Goal: Information Seeking & Learning: Find specific fact

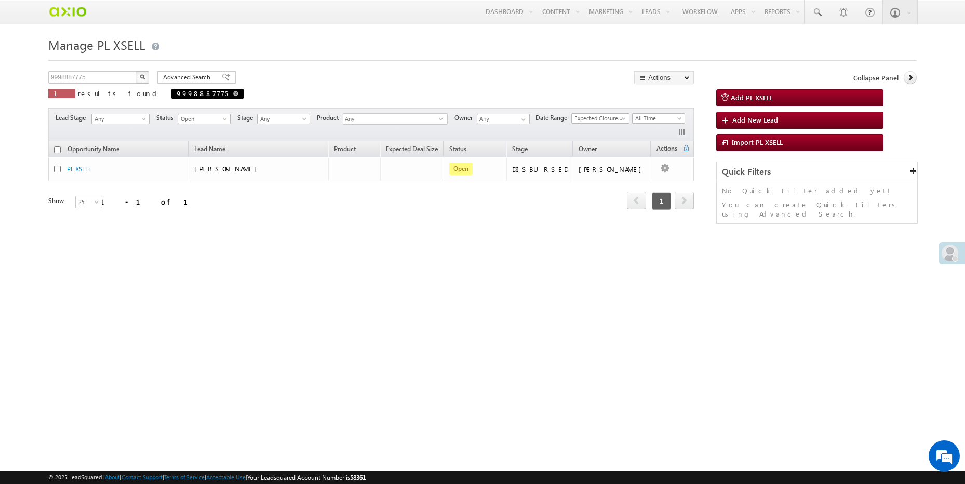
click at [233, 97] on link at bounding box center [235, 93] width 5 height 9
type input "Search PL XSELL"
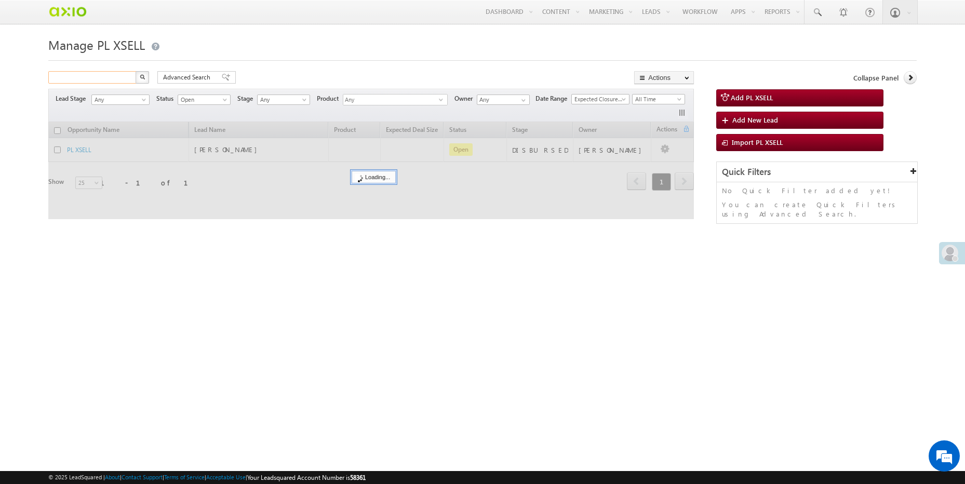
click at [95, 78] on input "text" at bounding box center [92, 77] width 89 height 12
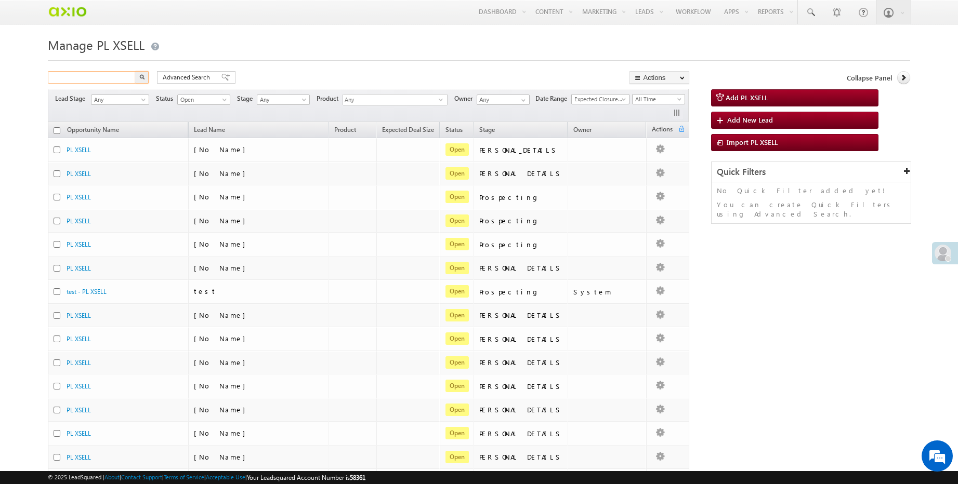
paste input "4a6d86e0-20aa-498a-a8d2-1938b7c9c11b"
type input "4a6d86e0-20aa-498a-a8d2-1938b7c9c11b"
click at [135, 71] on button "button" at bounding box center [142, 77] width 14 height 12
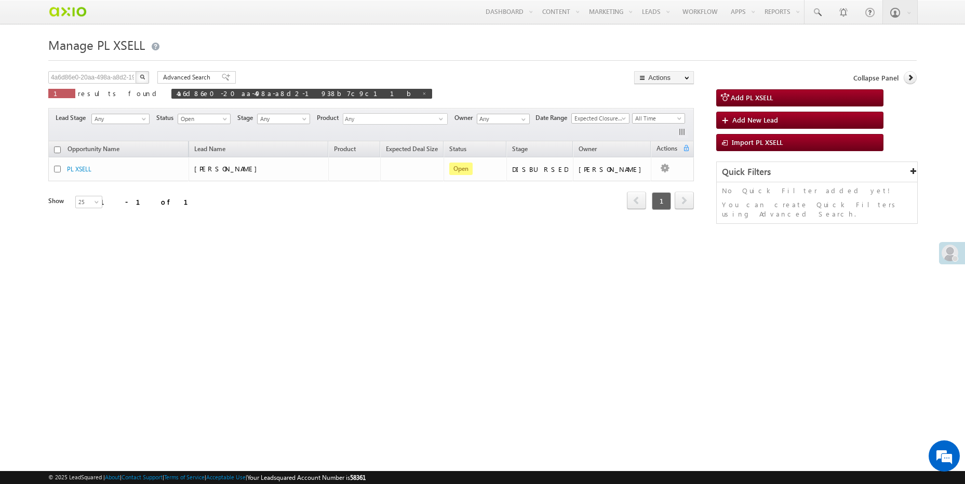
scroll to position [0, 0]
drag, startPoint x: 272, startPoint y: 76, endPoint x: -26, endPoint y: 82, distance: 298.3
click at [0, 82] on html "Menu [PERSON_NAME] manpr eet.s ingh. ext@a xio.c" at bounding box center [482, 160] width 965 height 320
click at [108, 79] on input "4a6d86e0-20aa-498a-a8d2-1938b7c9c11b" at bounding box center [92, 77] width 89 height 12
paste input "e18e080f-3187-42d5-9be0-e2babf1966de"
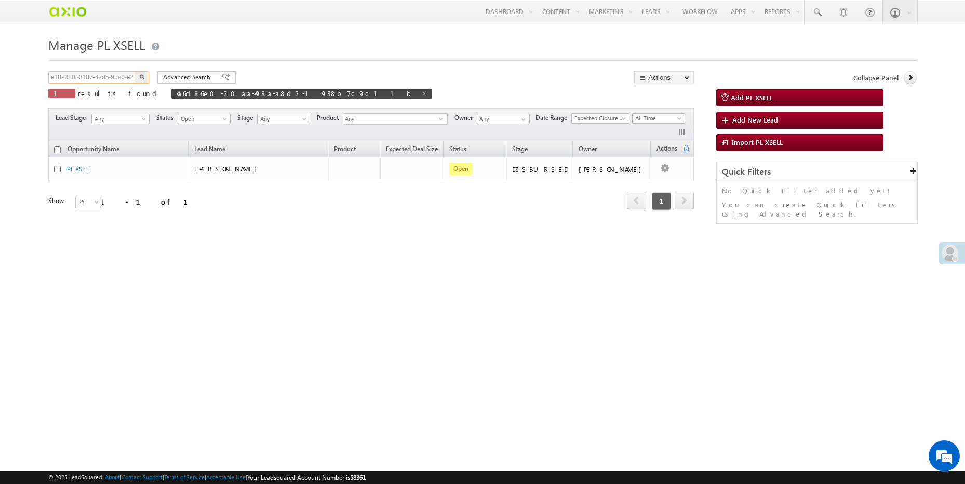
scroll to position [0, 32]
type input "e18e080f-3187-42d5-9be0-e2babf1966de"
click at [143, 82] on button "button" at bounding box center [143, 77] width 14 height 12
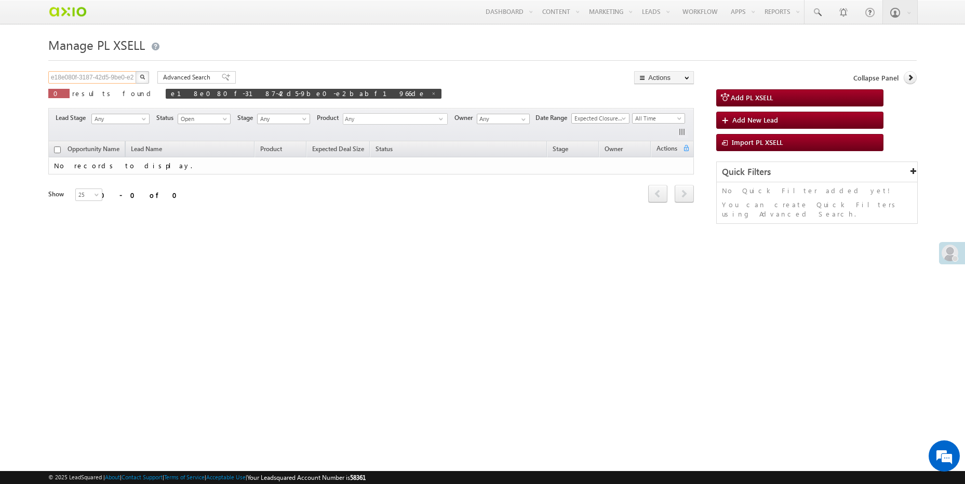
click at [122, 76] on input "e18e080f-3187-42d5-9be0-e2babf1966de" at bounding box center [92, 77] width 89 height 12
paste input "e18e080f-3187-42d5-9be0-e2babf1966de"
type input "e18e080f-3187-42d5-9be0-e2babf1966de"
type input "Search PL XSELL"
paste input "169b1121-ab92-4545-8e4e-cbd1505cb1cf"
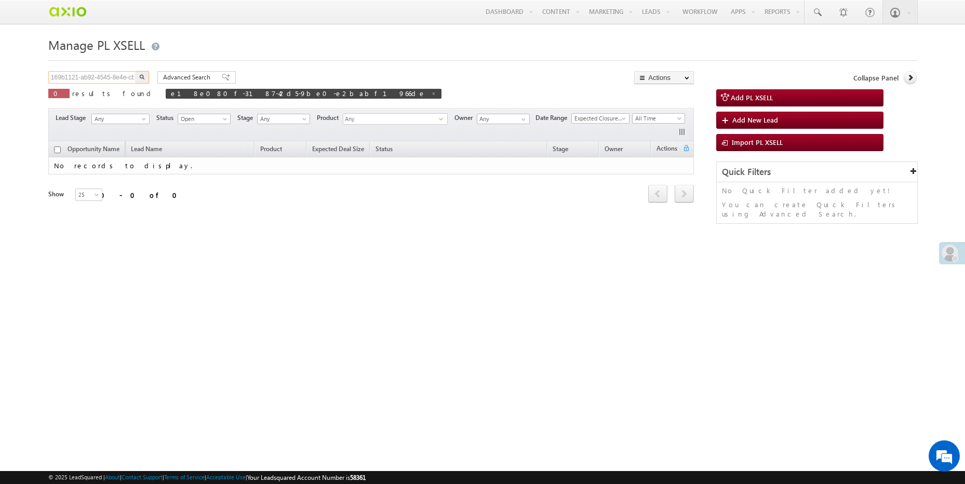
scroll to position [0, 33]
click at [136, 71] on button "button" at bounding box center [143, 77] width 14 height 12
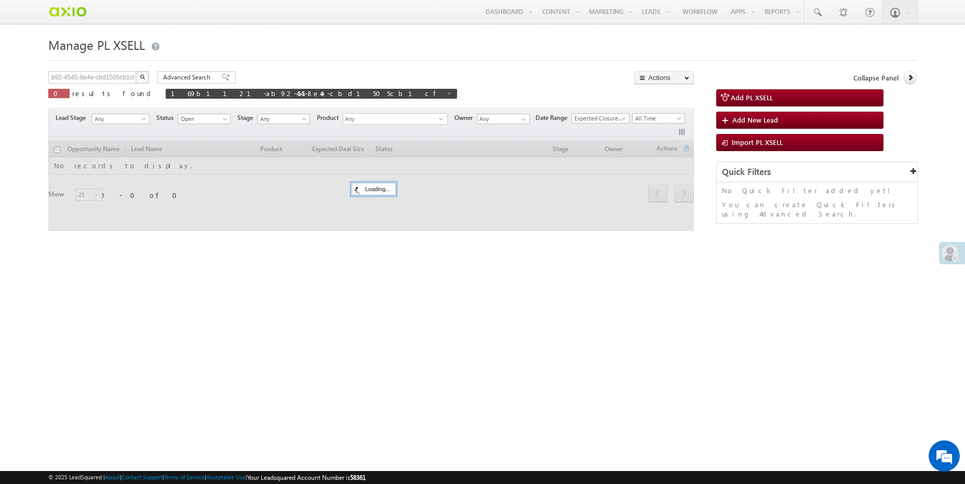
scroll to position [0, 0]
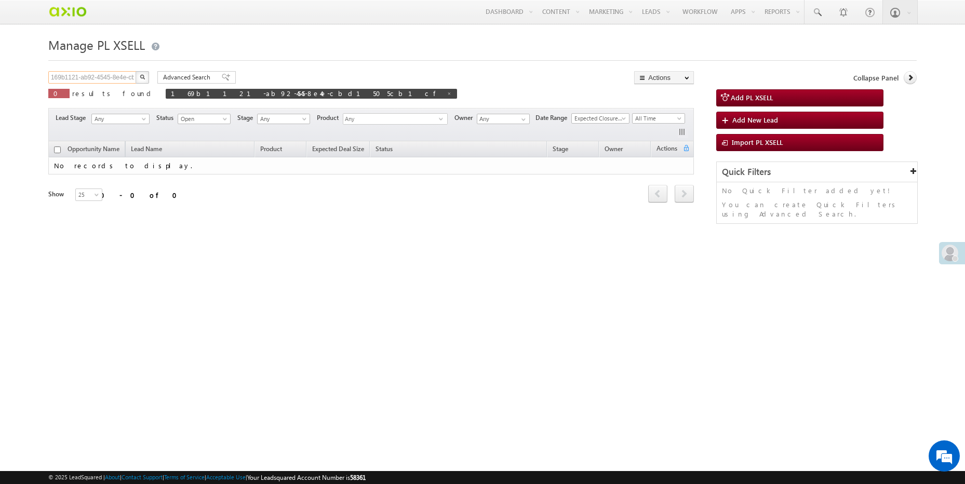
click at [105, 80] on input "169b1121-ab92-4545-8e4e-cbd1505cb1cf" at bounding box center [92, 77] width 89 height 12
paste input "9095673923"
type input "9095673923"
click at [143, 76] on img "button" at bounding box center [142, 76] width 5 height 5
